Goal: Task Accomplishment & Management: Use online tool/utility

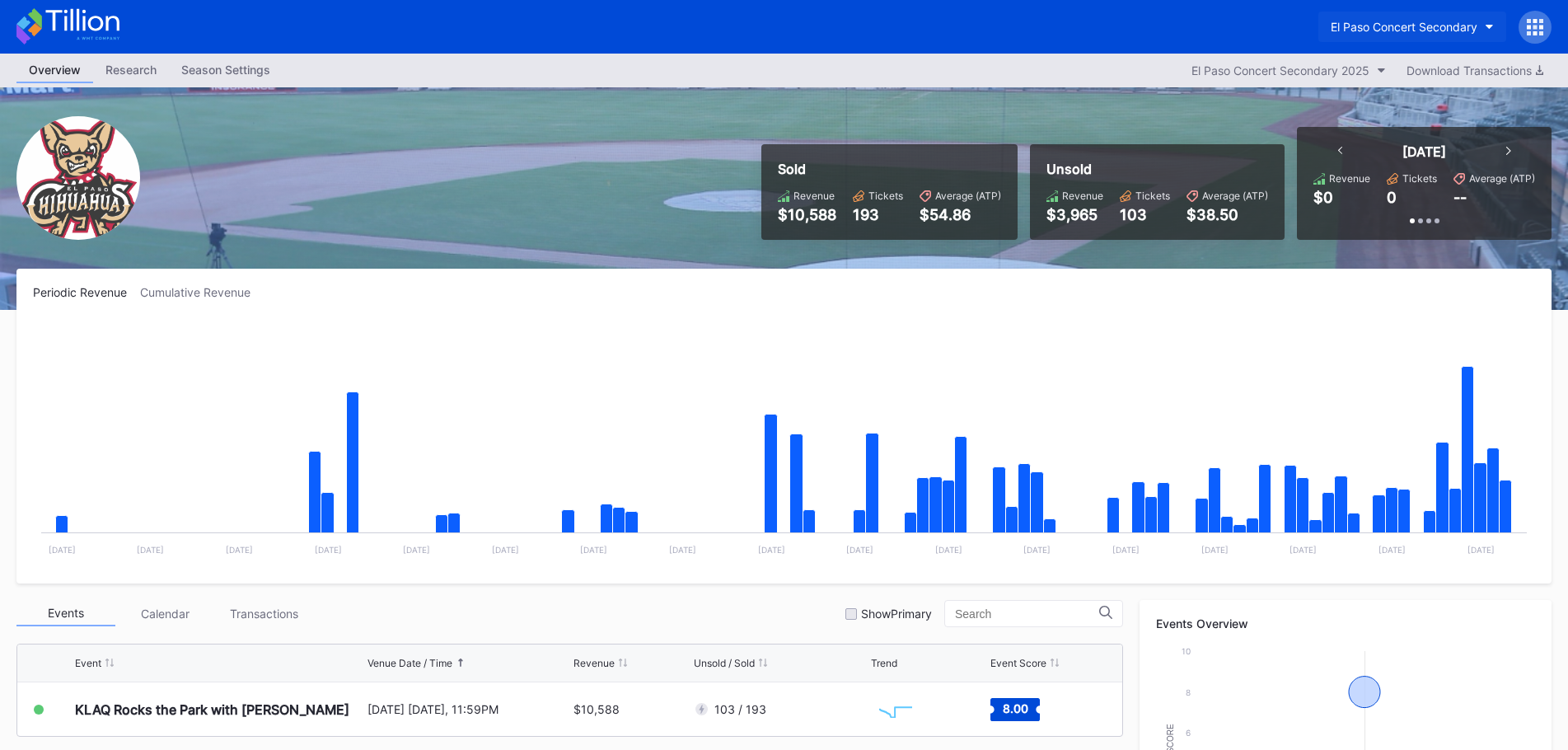
click at [1402, 34] on button "El Paso Concert Secondary" at bounding box center [1413, 27] width 188 height 30
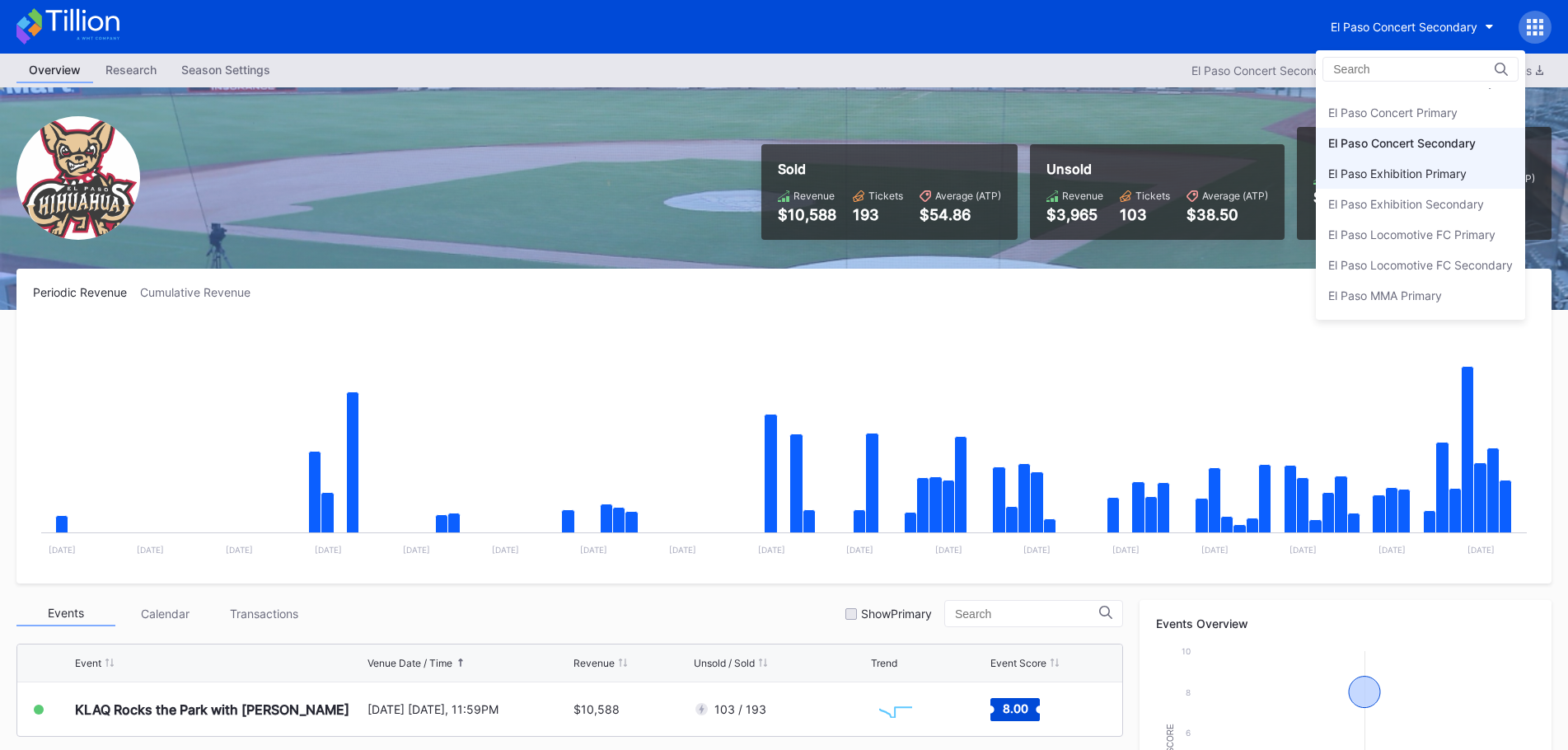
scroll to position [80, 0]
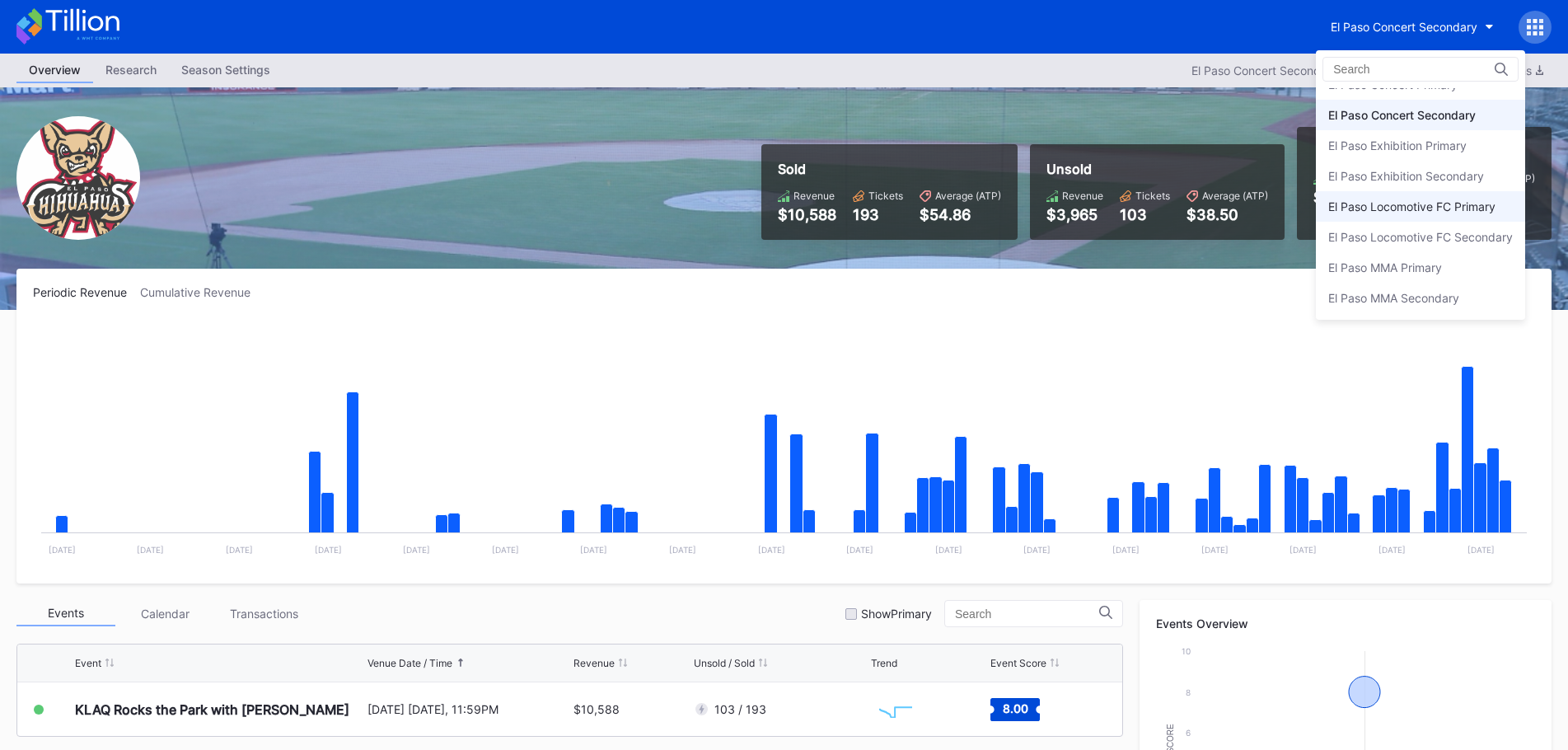
click at [1392, 215] on div "El Paso Locomotive FC Primary" at bounding box center [1421, 206] width 210 height 30
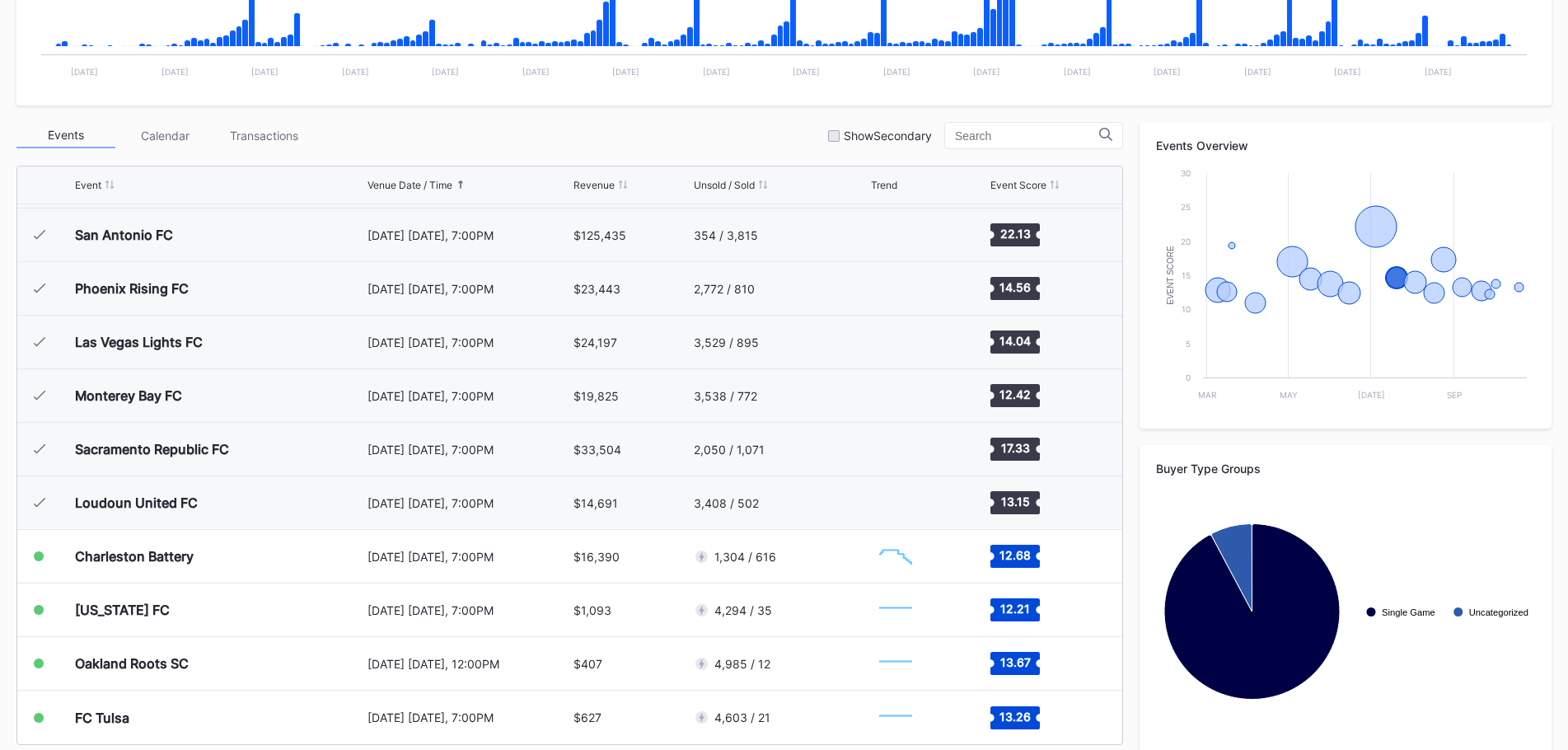
scroll to position [494, 0]
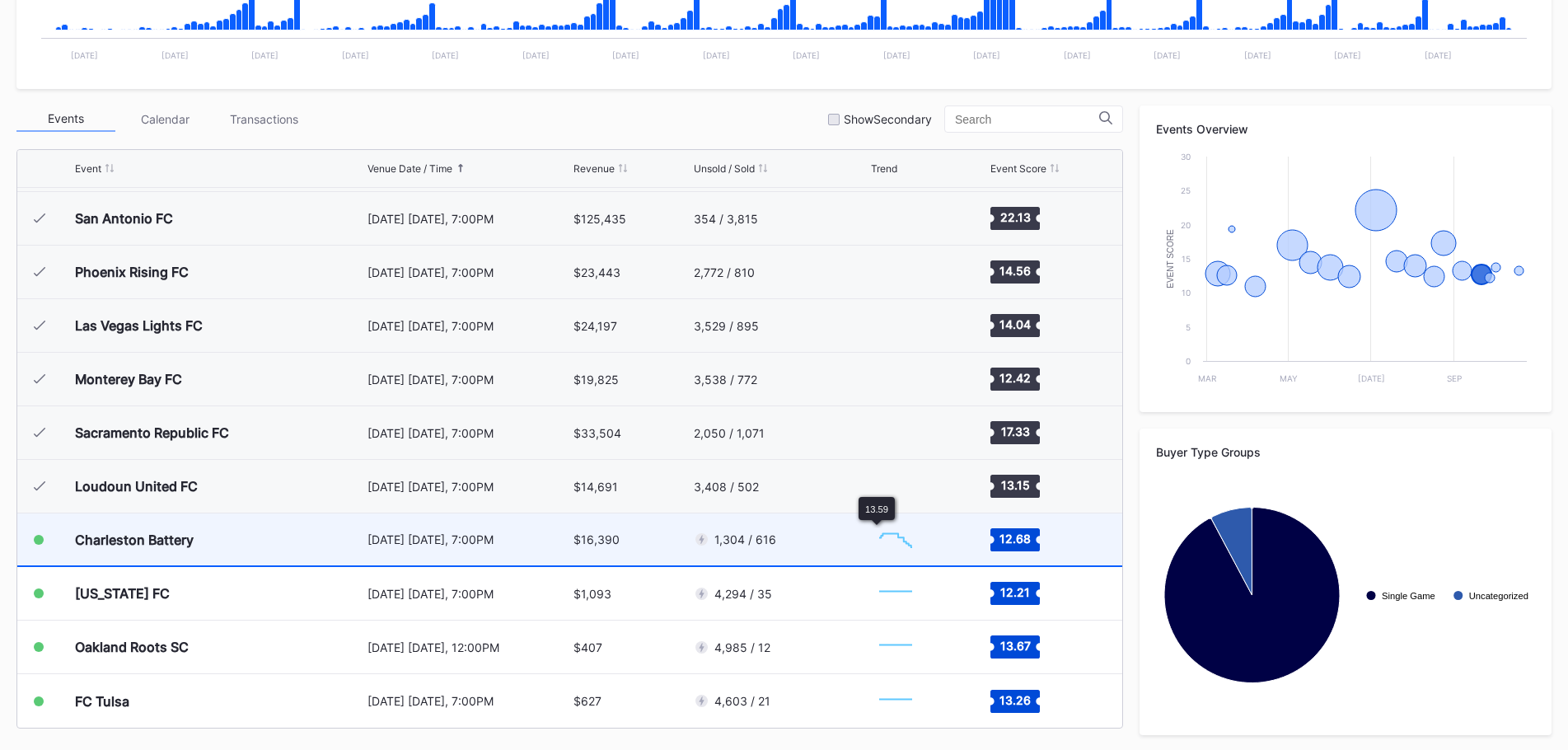
click at [853, 536] on div "1,304 / 616" at bounding box center [780, 539] width 173 height 52
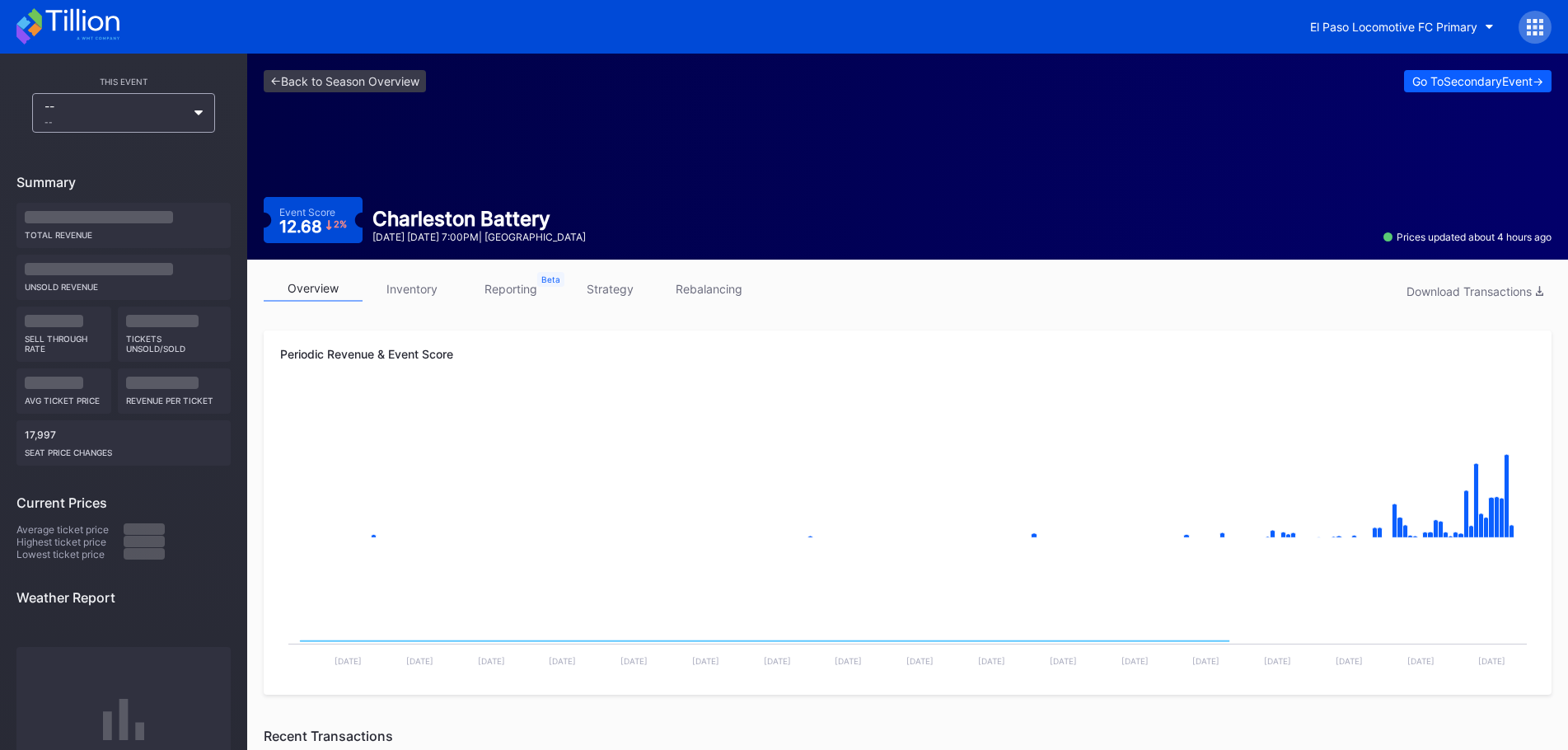
click at [594, 292] on link "strategy" at bounding box center [609, 289] width 99 height 25
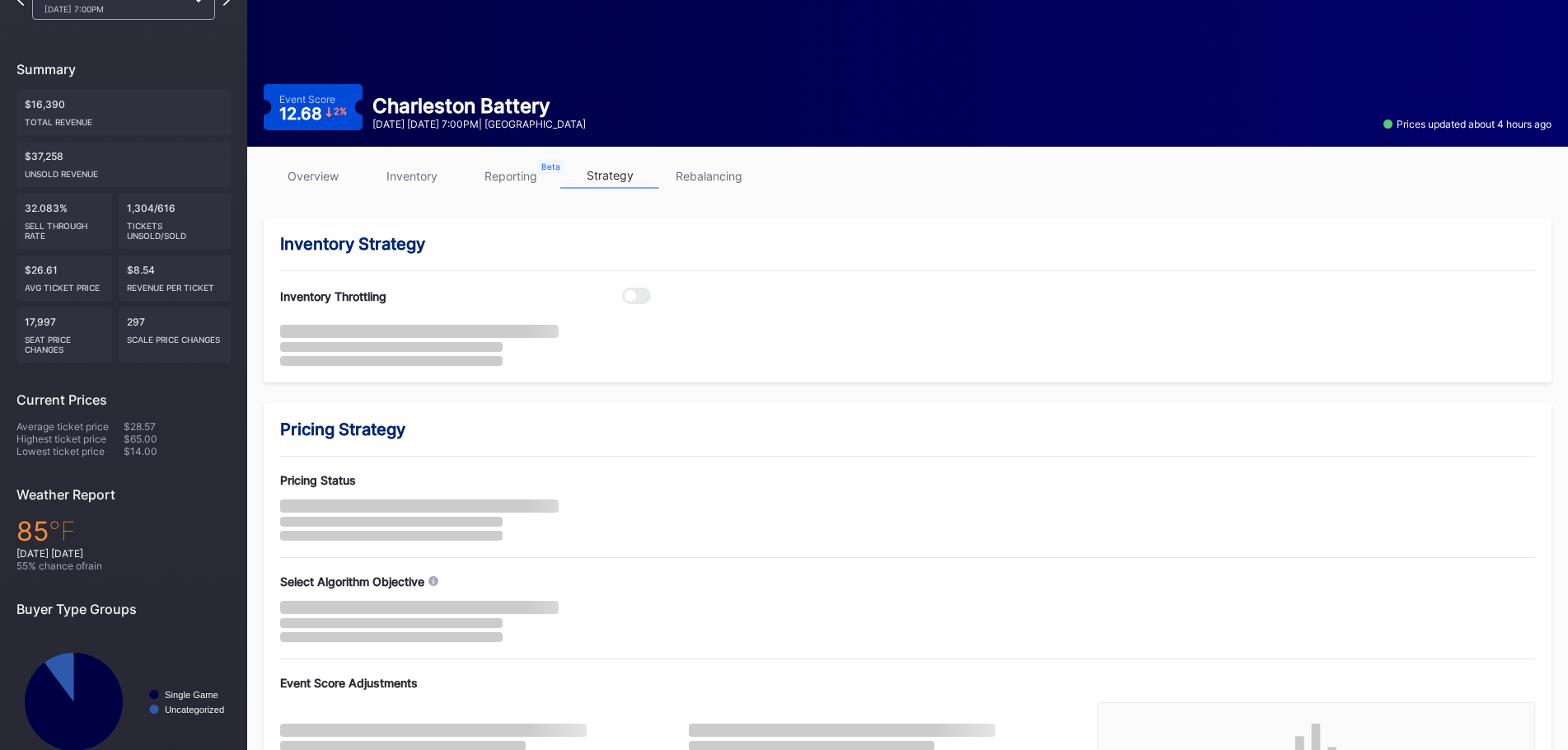
scroll to position [216, 0]
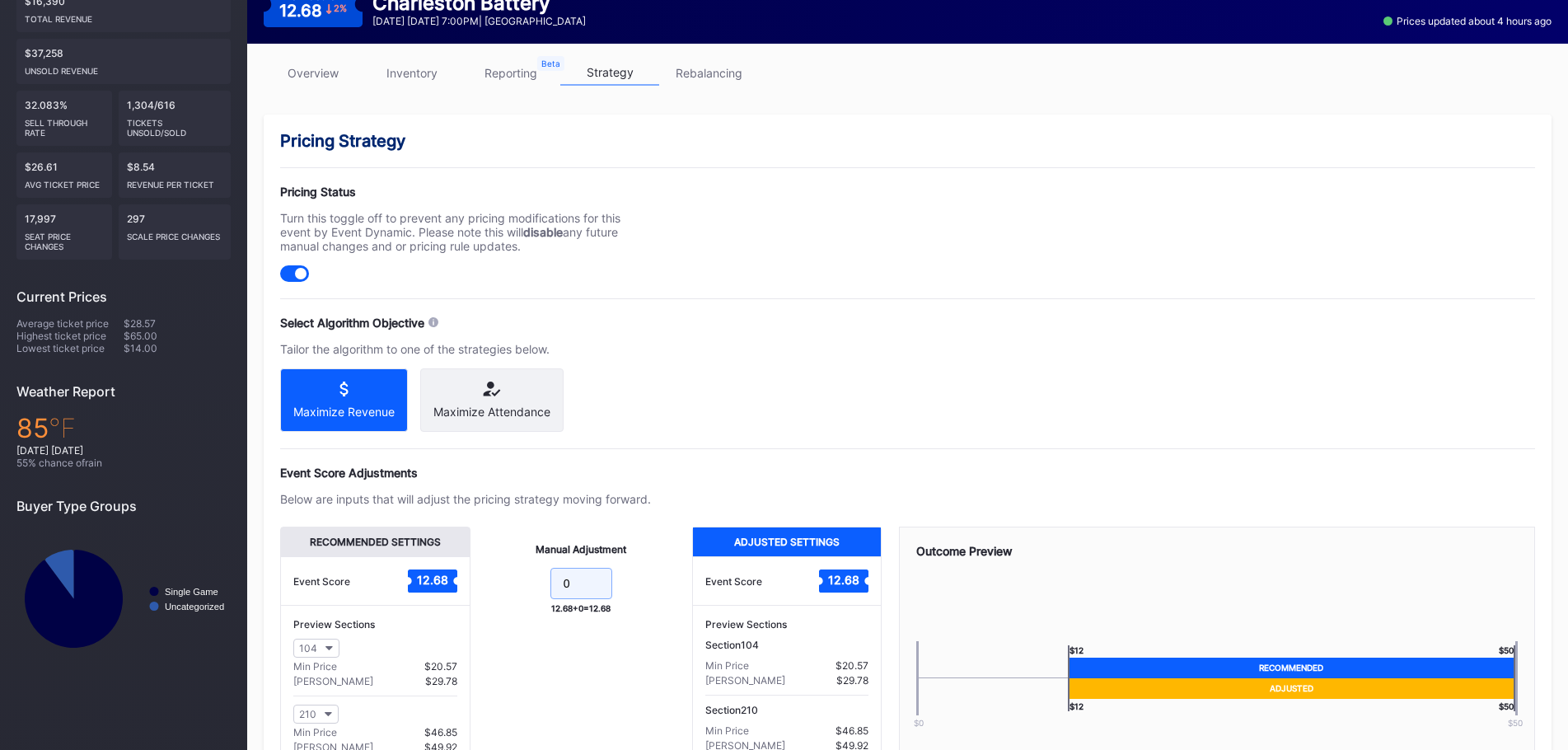
click at [608, 599] on input "0" at bounding box center [581, 583] width 62 height 31
type input "1.5"
click at [700, 503] on div "Event Score Adjustments Below are inputs that will adjust the pricing strategy …" at bounding box center [908, 640] width 1255 height 350
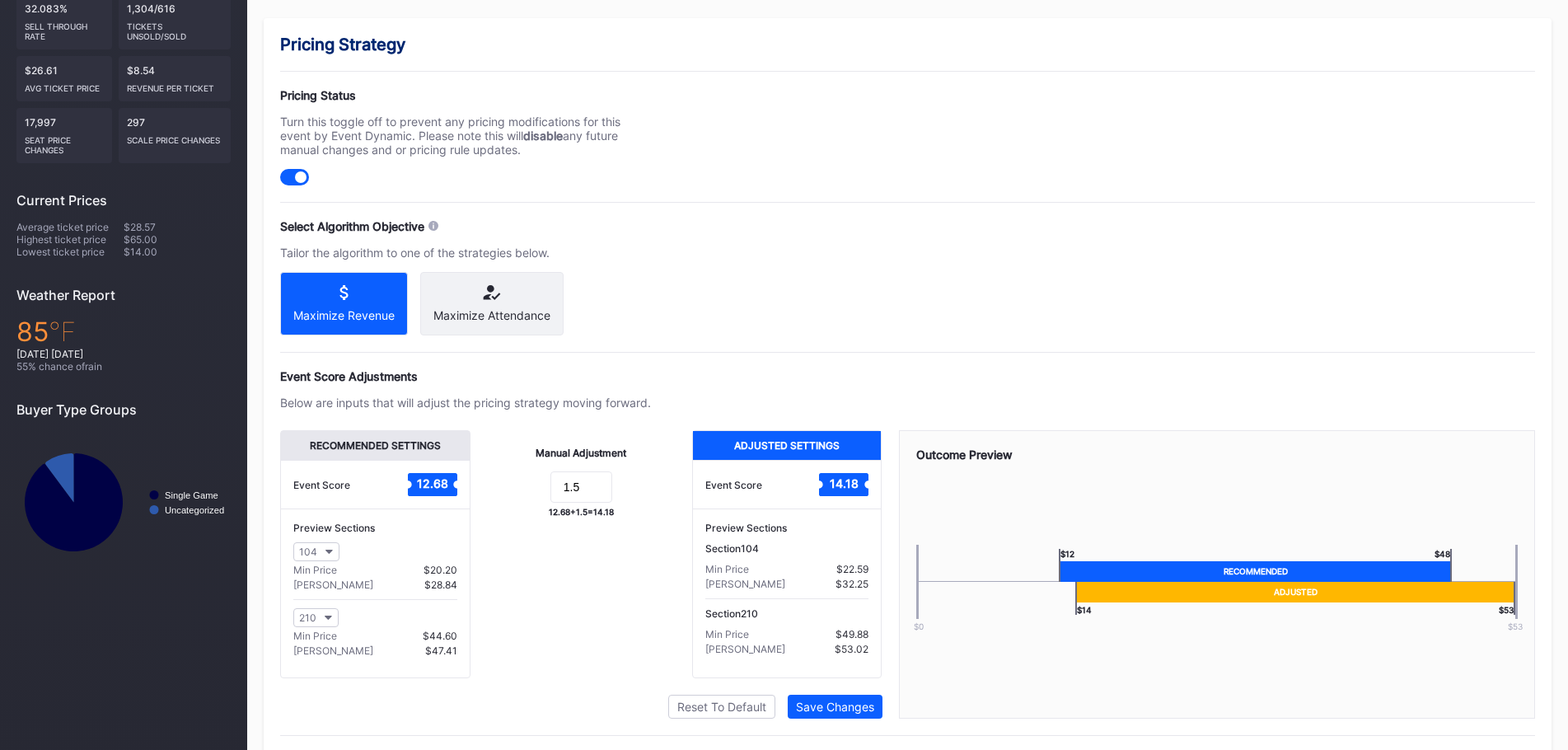
scroll to position [361, 0]
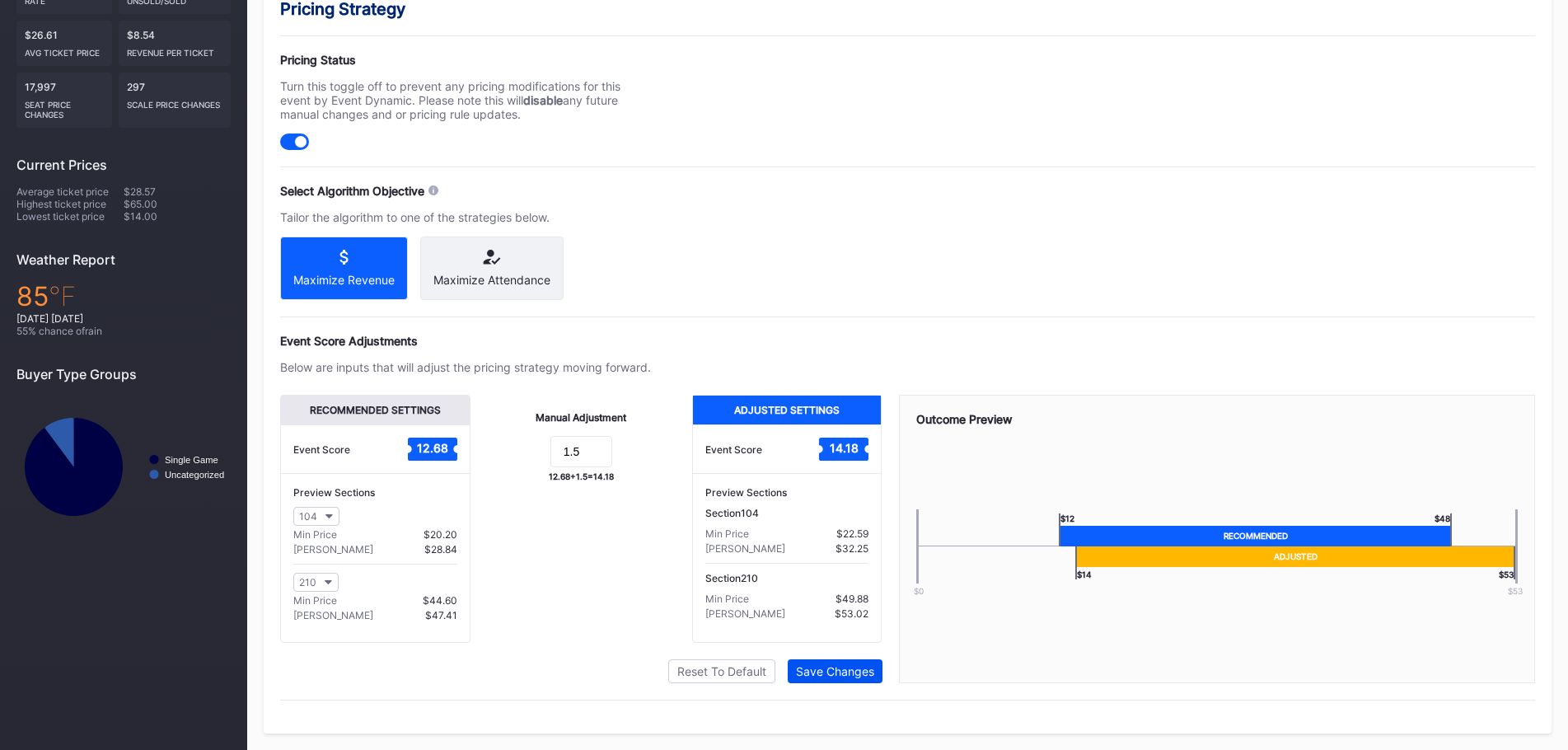
click at [858, 669] on div "Save Changes" at bounding box center [835, 671] width 79 height 14
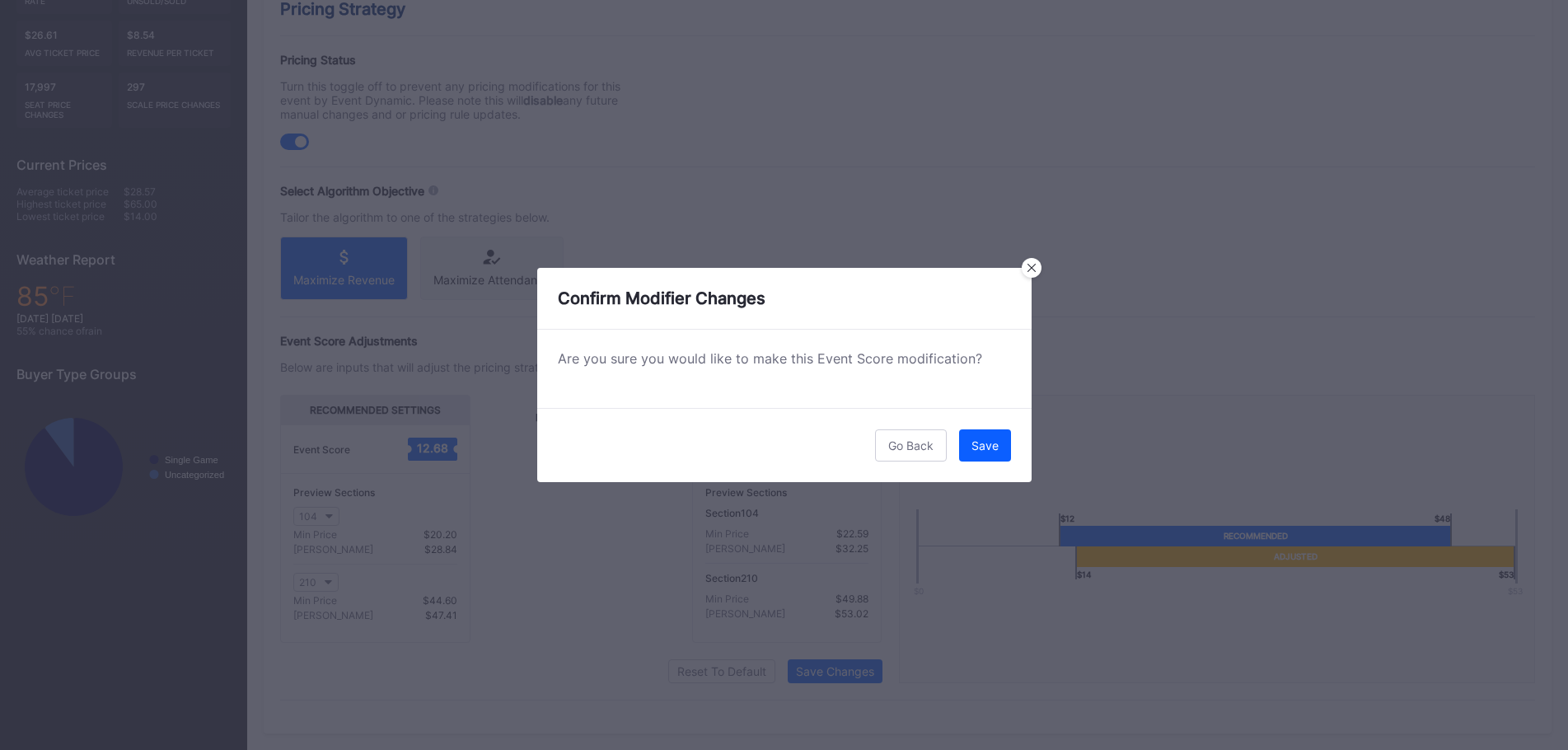
drag, startPoint x: 977, startPoint y: 459, endPoint x: 985, endPoint y: 453, distance: 10.0
click at [979, 459] on button "Save" at bounding box center [984, 445] width 52 height 32
